Goal: Communication & Community: Answer question/provide support

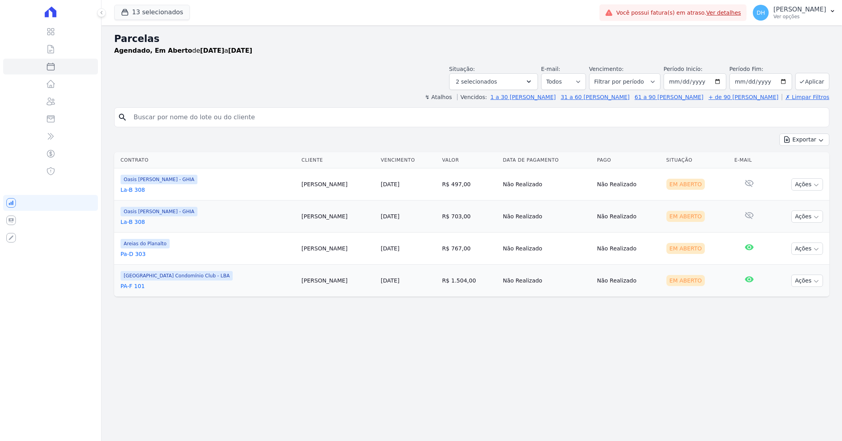
select select
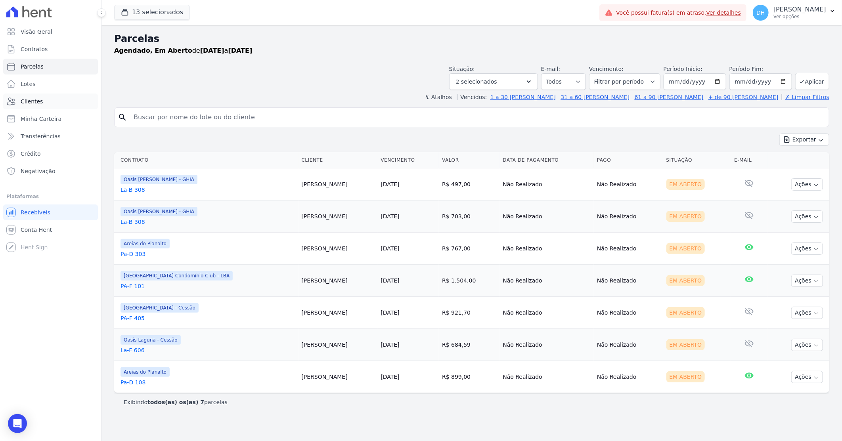
click at [45, 105] on link "Clientes" at bounding box center [50, 102] width 95 height 16
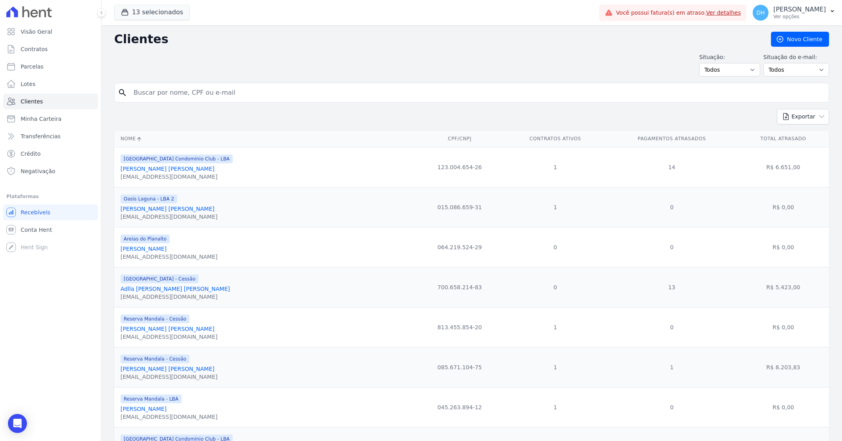
click at [198, 92] on input "search" at bounding box center [477, 93] width 697 height 16
type input "juramir"
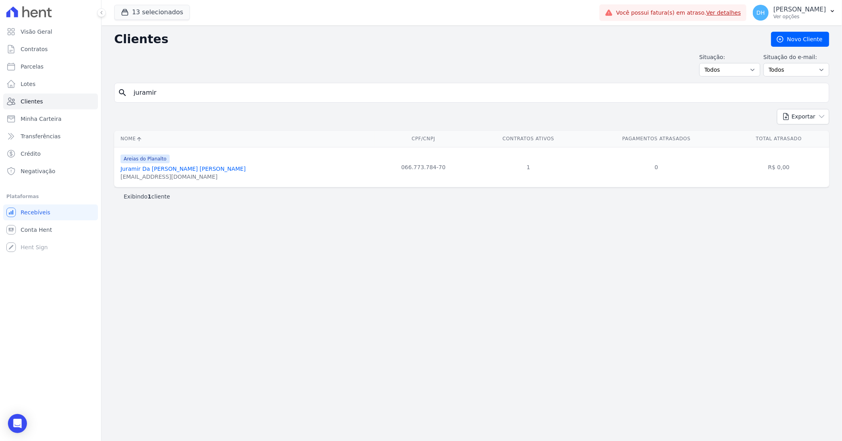
click at [184, 171] on link "Juramir Da [PERSON_NAME] [PERSON_NAME]" at bounding box center [183, 169] width 125 height 6
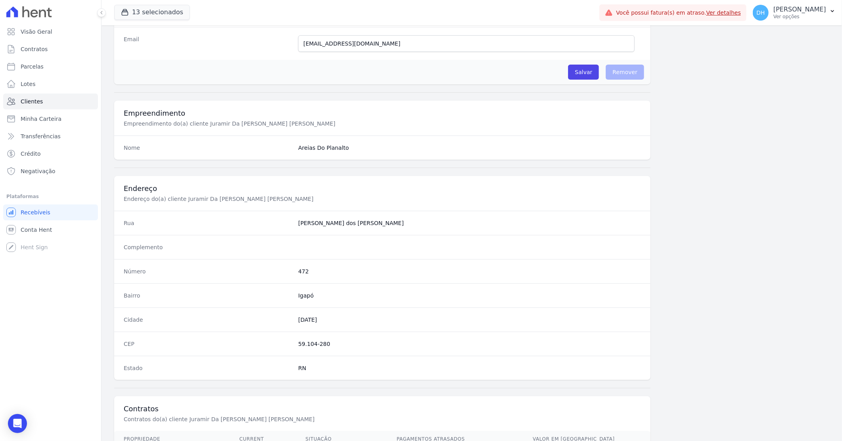
scroll to position [302, 0]
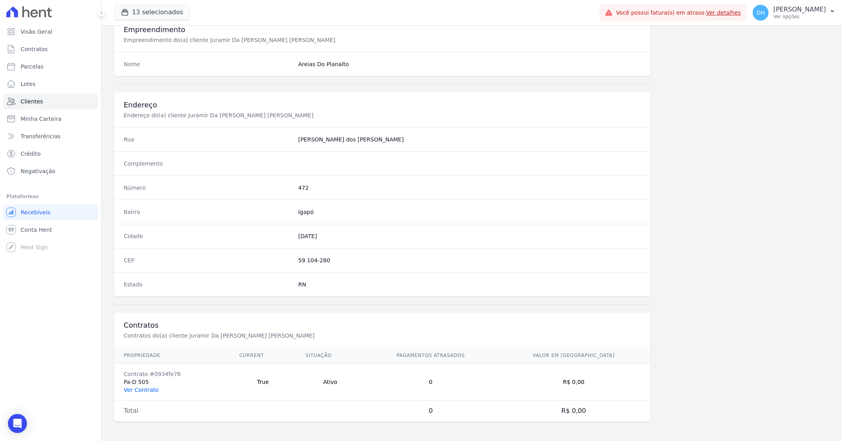
click at [151, 388] on link "Ver Contrato" at bounding box center [141, 390] width 35 height 6
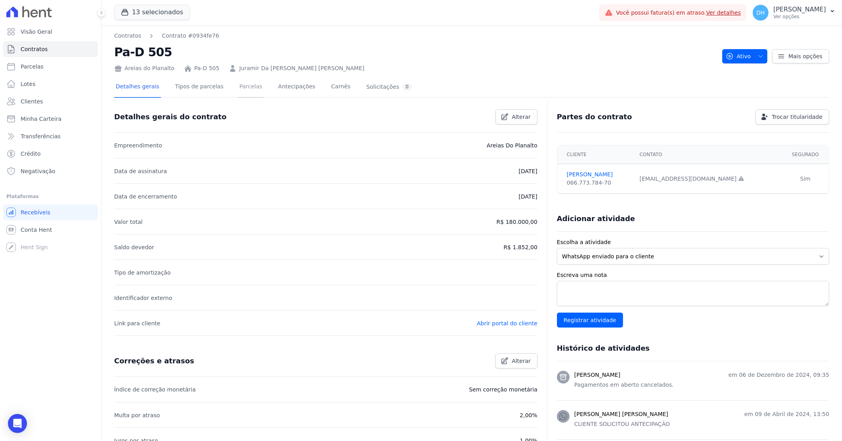
click at [238, 88] on link "Parcelas" at bounding box center [251, 87] width 26 height 21
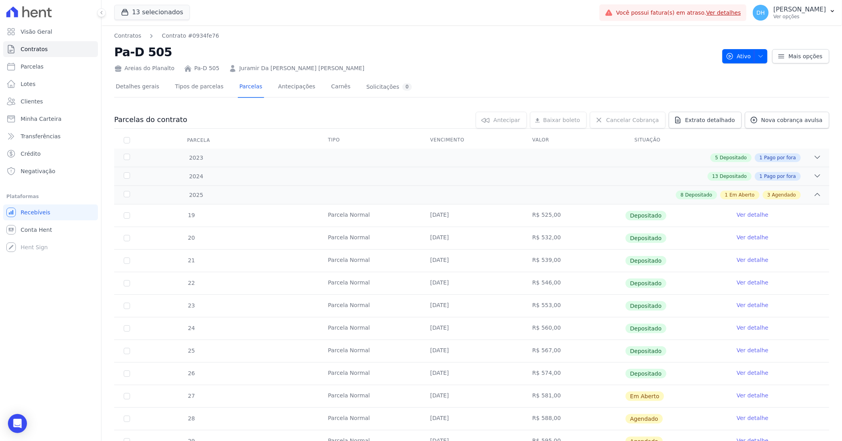
click at [738, 395] on link "Ver detalhe" at bounding box center [752, 396] width 32 height 8
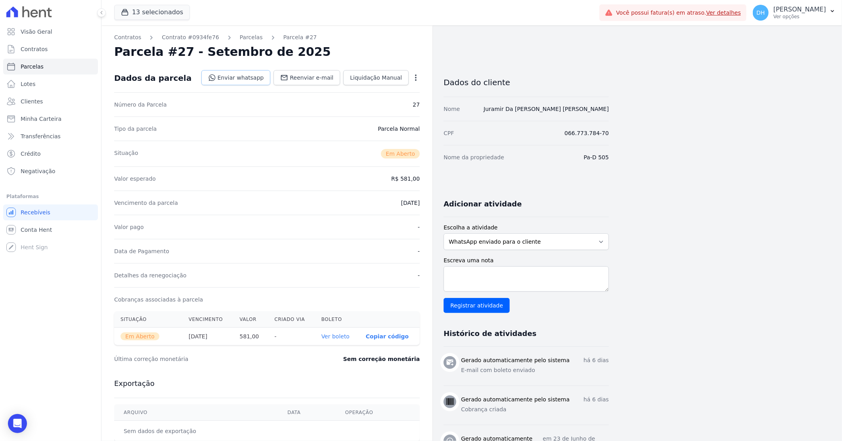
click at [250, 72] on link "Enviar whatsapp" at bounding box center [235, 77] width 69 height 15
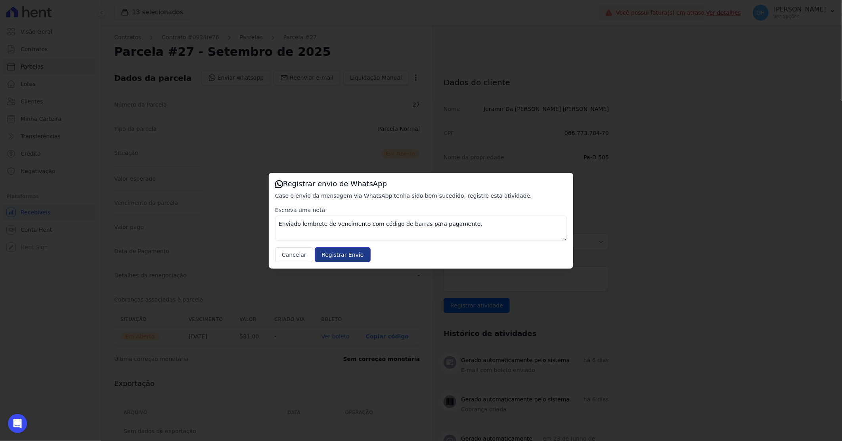
click at [342, 257] on input "Registrar Envio" at bounding box center [342, 254] width 55 height 15
